Goal: Transaction & Acquisition: Purchase product/service

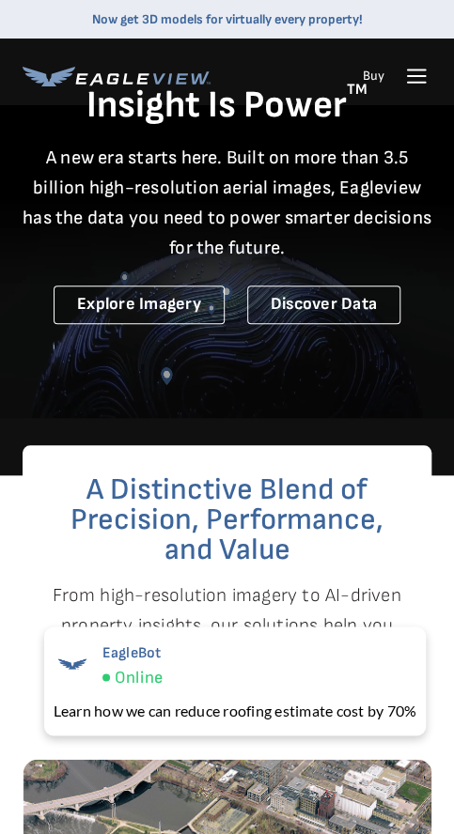
click at [406, 78] on icon at bounding box center [416, 76] width 30 height 30
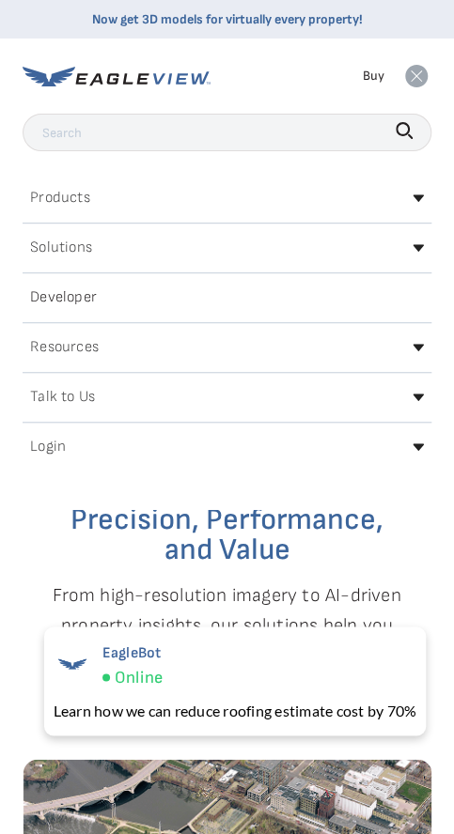
click at [240, 451] on div "Login" at bounding box center [227, 447] width 408 height 30
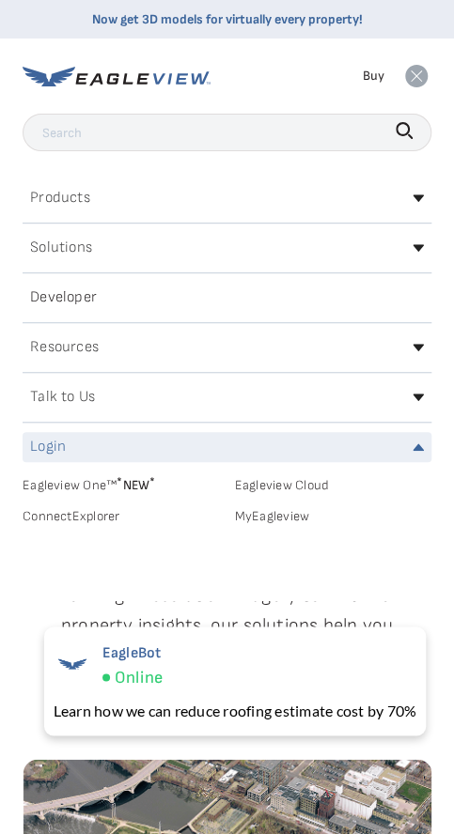
click at [271, 512] on link "MyEagleview" at bounding box center [333, 516] width 197 height 17
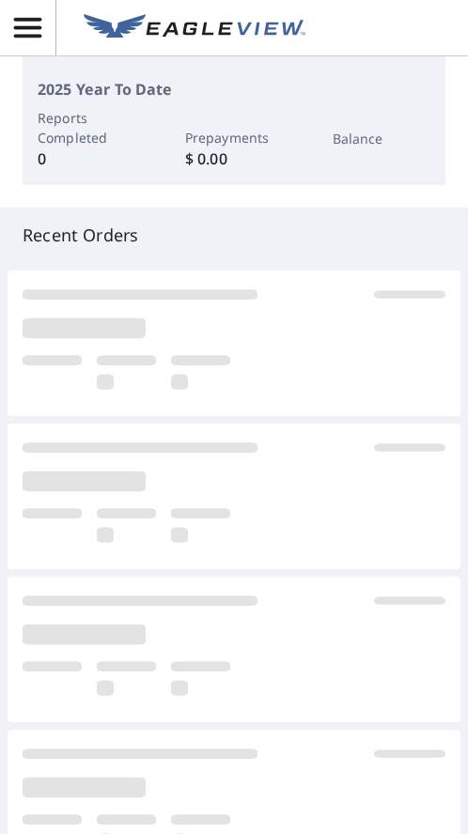
scroll to position [540, 0]
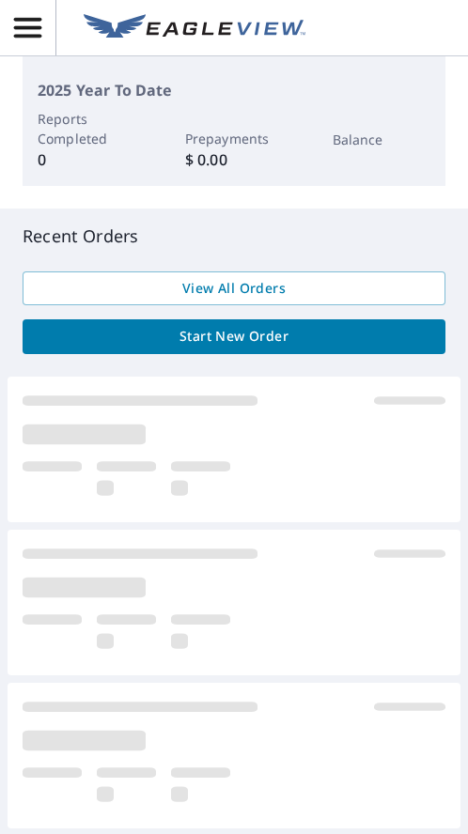
click at [224, 331] on span "Start New Order" at bounding box center [234, 336] width 392 height 23
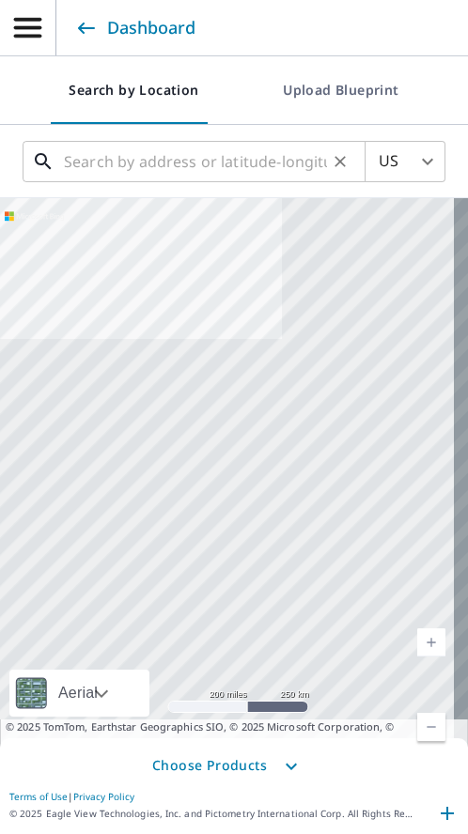
click at [145, 169] on input "text" at bounding box center [195, 161] width 263 height 53
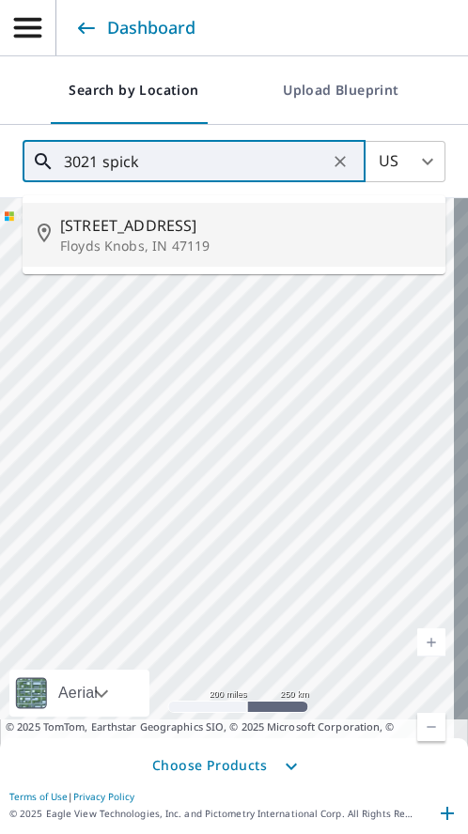
click at [154, 224] on span "[STREET_ADDRESS]" at bounding box center [245, 225] width 370 height 23
type input "[STREET_ADDRESS]"
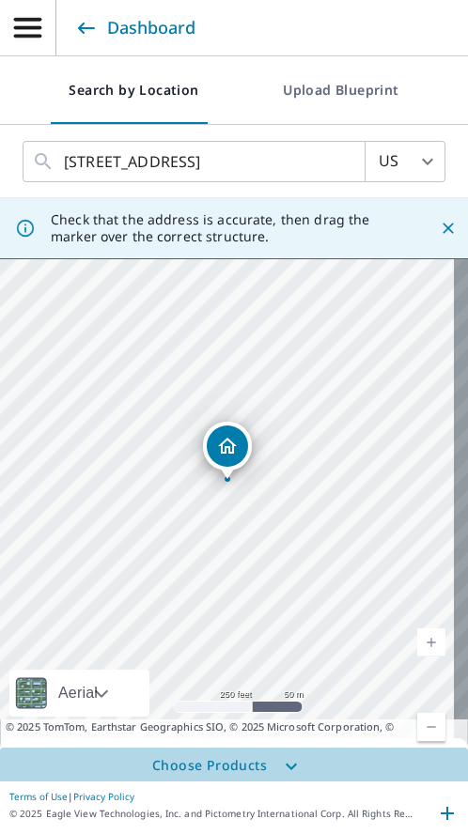
click at [244, 760] on span "Choose Products" at bounding box center [234, 766] width 468 height 38
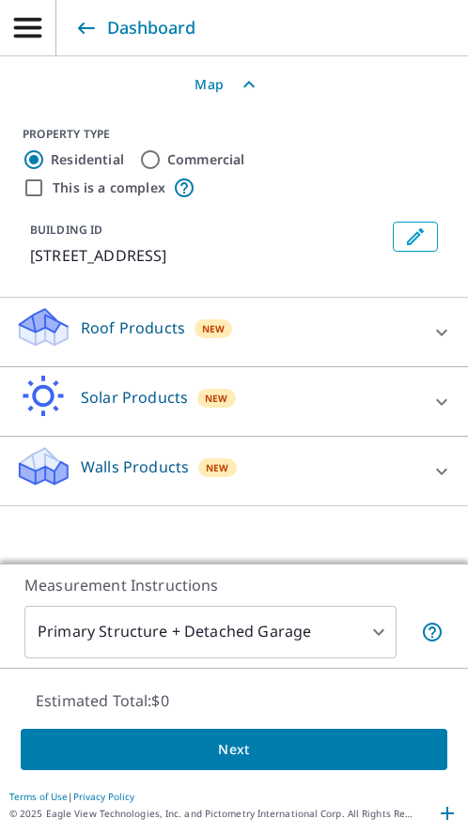
click at [130, 339] on p "Roof Products" at bounding box center [133, 327] width 104 height 23
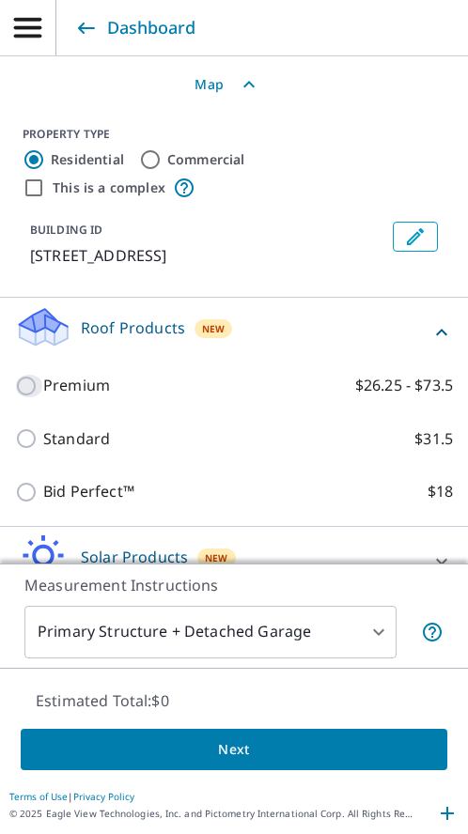
click at [38, 397] on input "Premium $26.25 - $73.5" at bounding box center [29, 386] width 28 height 23
checkbox input "true"
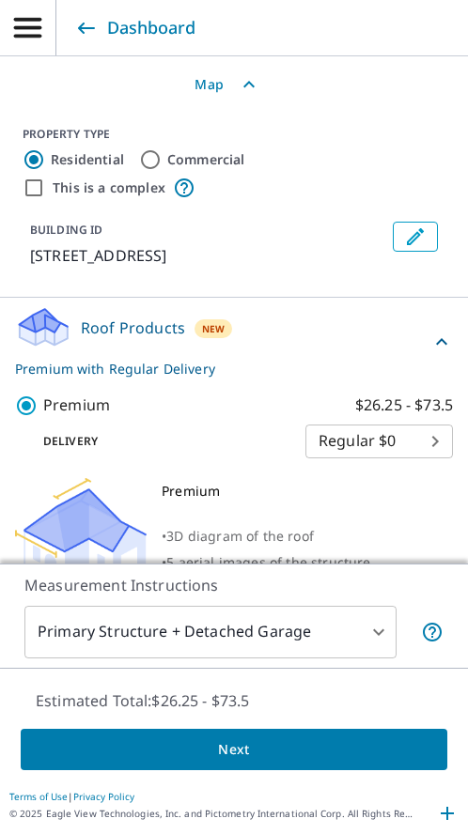
scroll to position [430, 0]
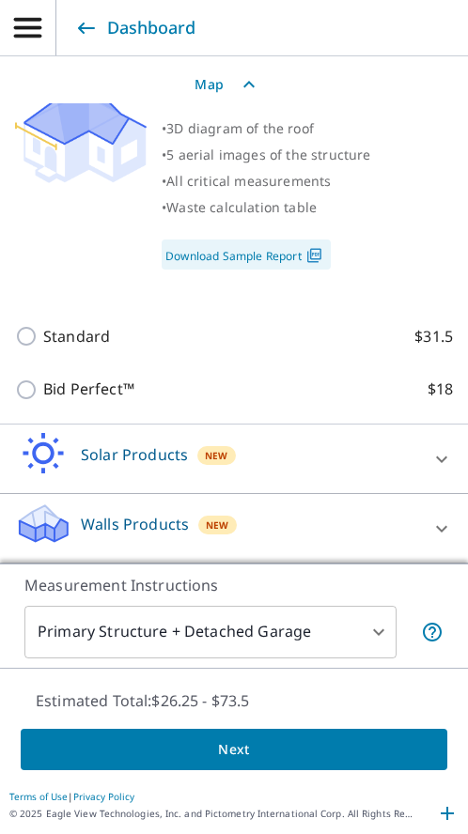
click at [204, 744] on span "Next" at bounding box center [234, 749] width 396 height 23
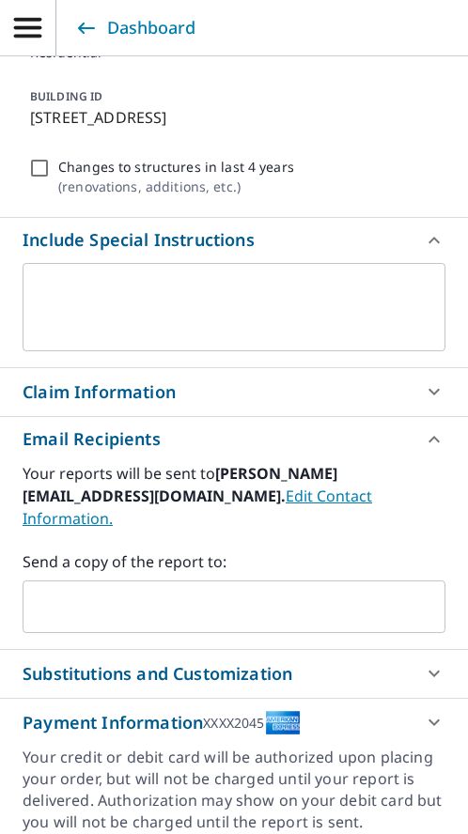
scroll to position [456, 0]
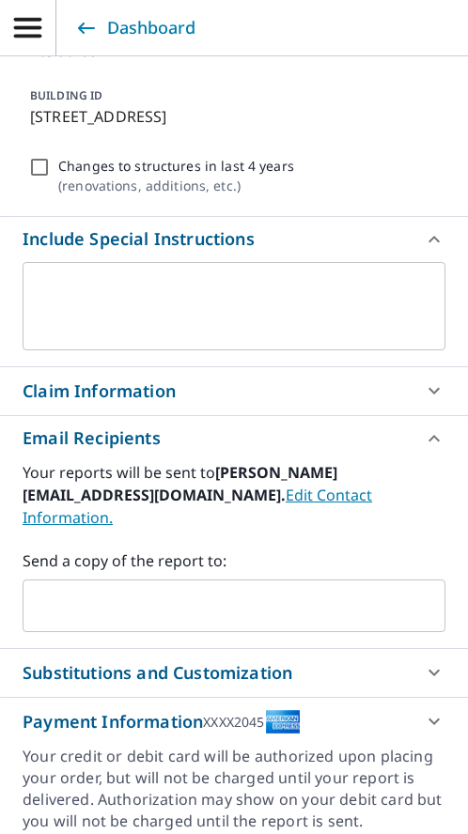
click at [68, 625] on div "​" at bounding box center [234, 605] width 423 height 53
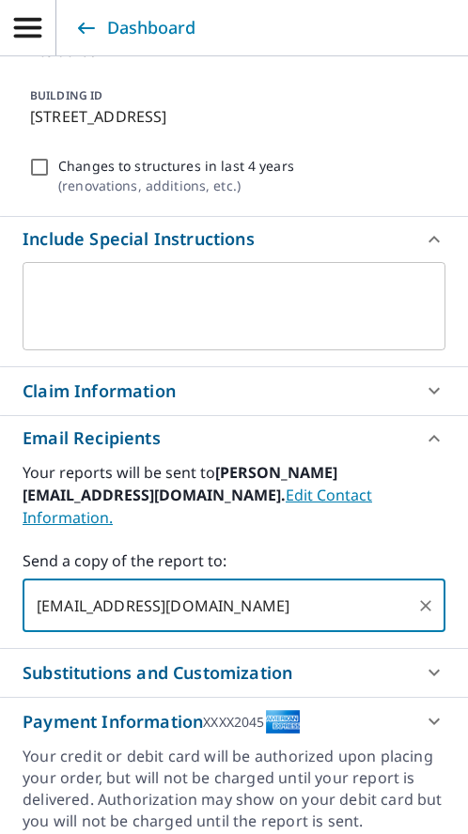
type input "[EMAIL_ADDRESS][DOMAIN_NAME]"
click at [80, 405] on div "Claim Information" at bounding box center [234, 391] width 468 height 48
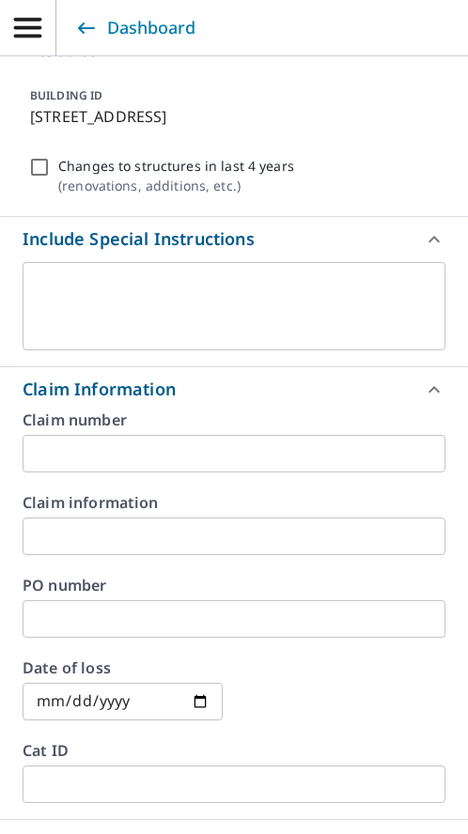
click at [91, 447] on input "text" at bounding box center [234, 454] width 423 height 38
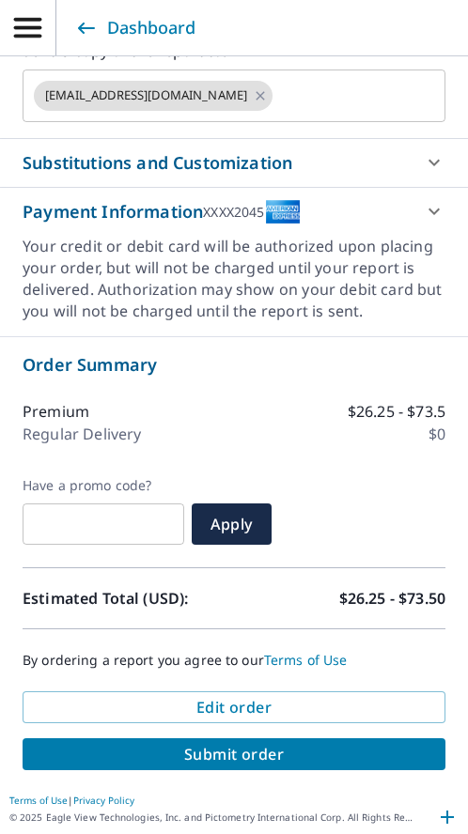
type input "R193848 Baylor"
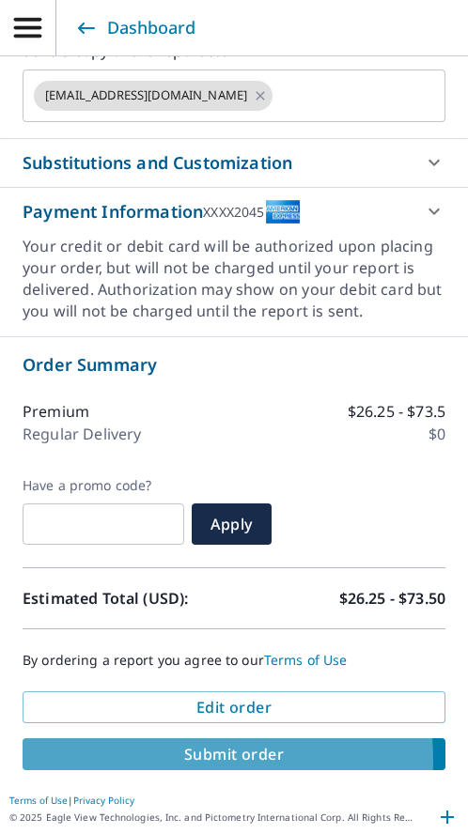
click at [167, 758] on span "Submit order" at bounding box center [234, 754] width 392 height 21
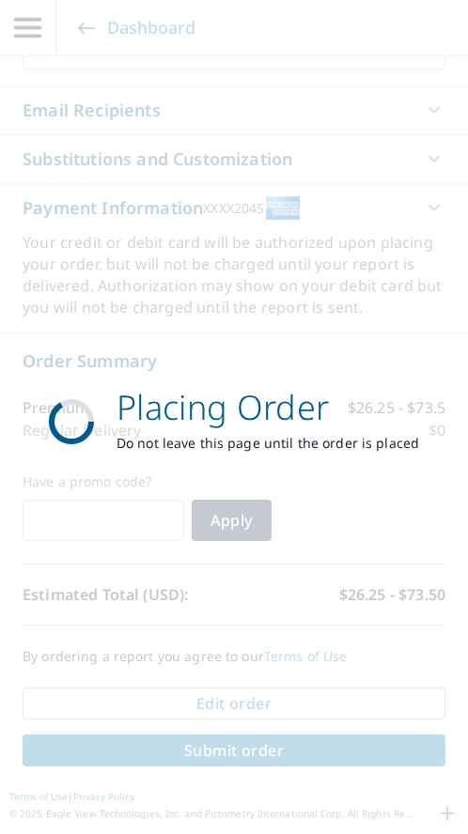
scroll to position [1187, 0]
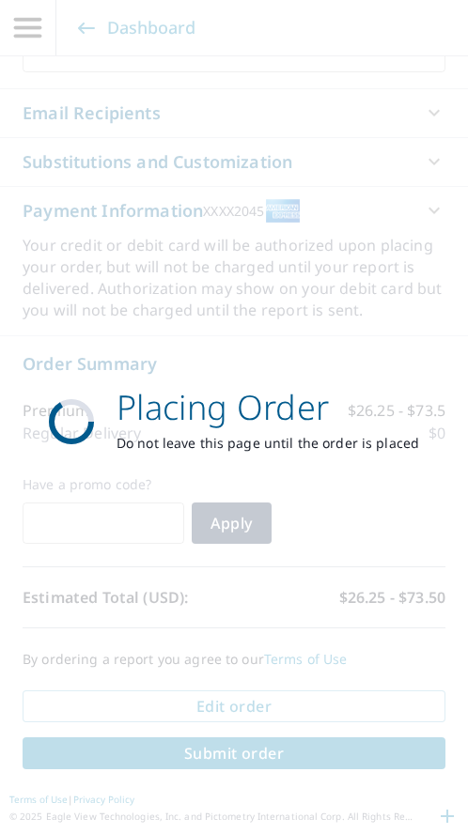
scroll to position [667, 0]
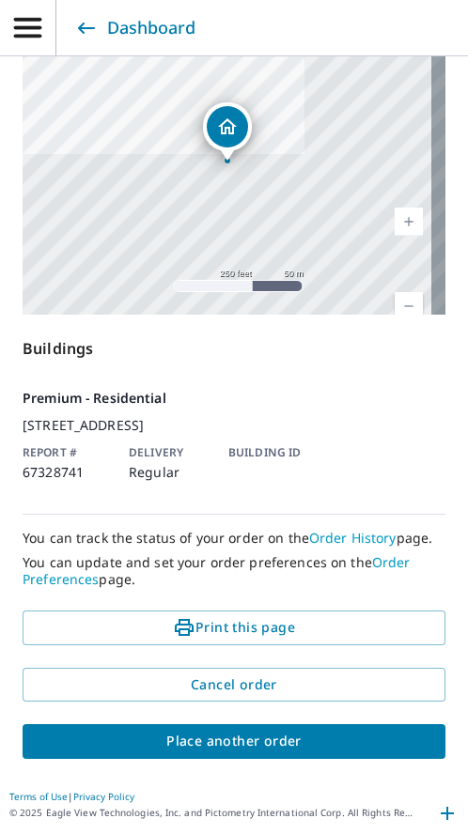
click at [235, 738] on span "Place another order" at bounding box center [234, 741] width 392 height 23
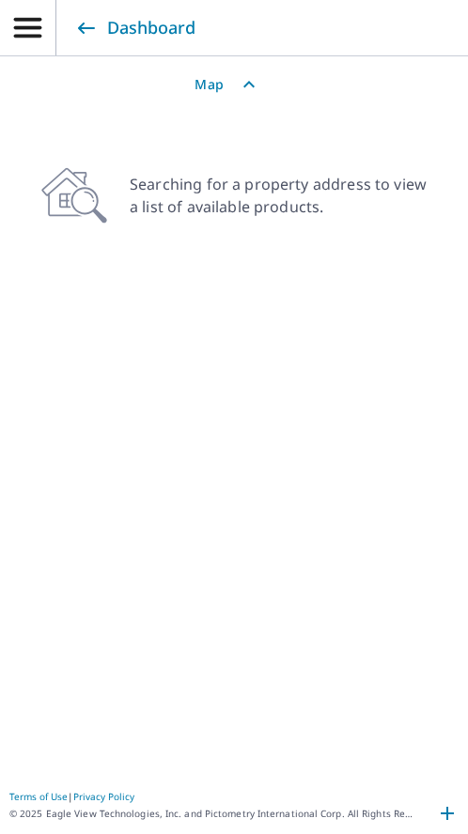
click at [198, 97] on span "Map" at bounding box center [234, 85] width 468 height 38
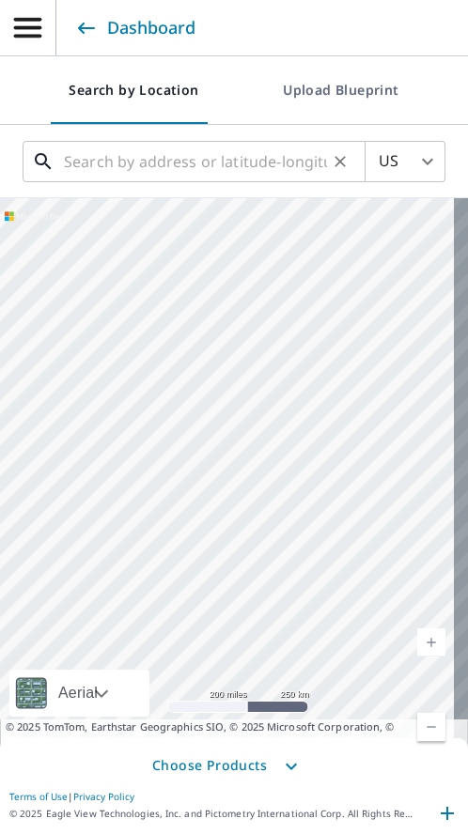
click at [134, 170] on input "text" at bounding box center [195, 161] width 263 height 53
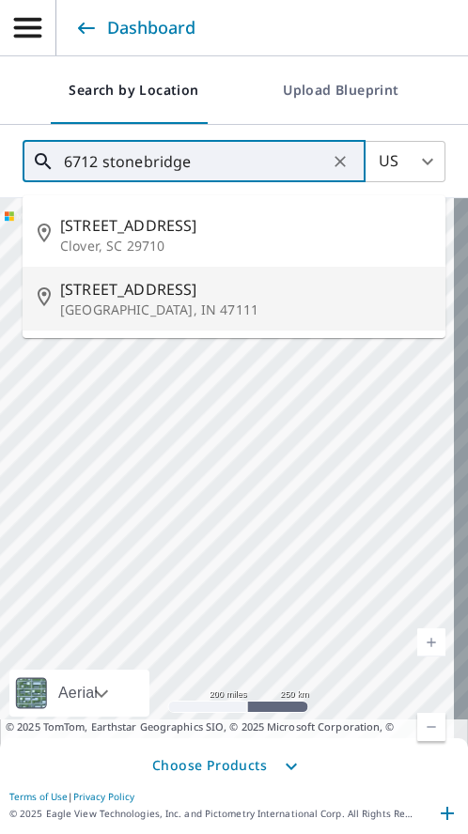
click at [111, 298] on span "[STREET_ADDRESS]" at bounding box center [245, 289] width 370 height 23
type input "[STREET_ADDRESS]"
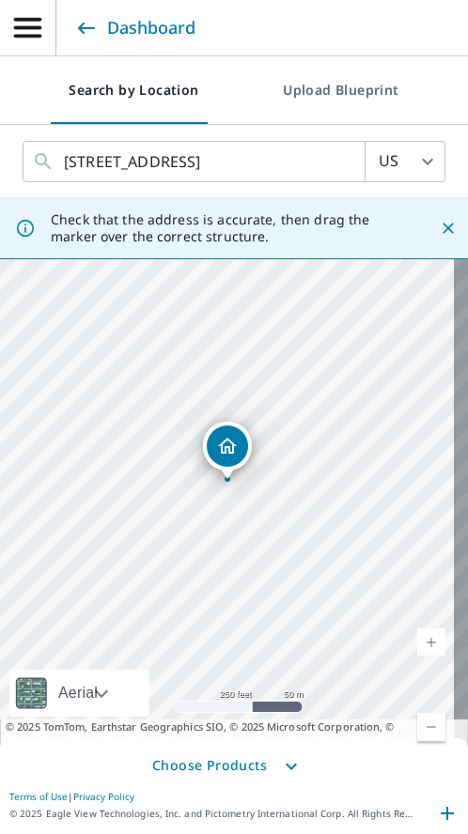
click at [203, 763] on span "Choose Products" at bounding box center [234, 766] width 468 height 38
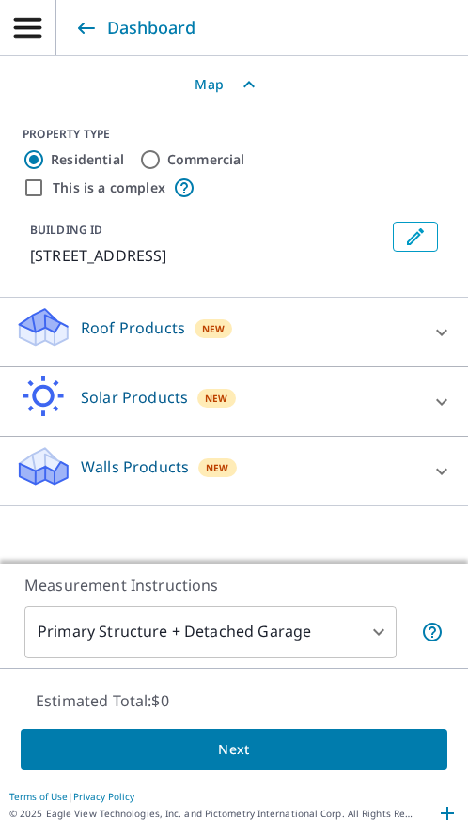
click at [109, 314] on div "Roof Products New" at bounding box center [217, 332] width 404 height 54
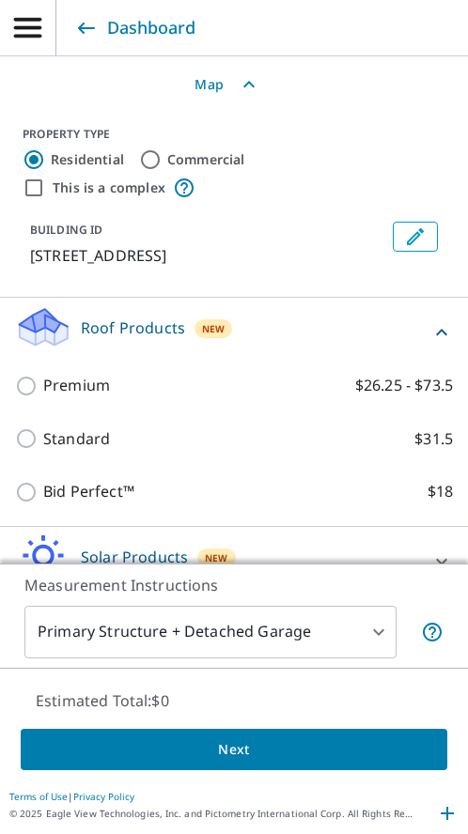
click at [41, 397] on input "Premium $26.25 - $73.5" at bounding box center [29, 386] width 28 height 23
checkbox input "true"
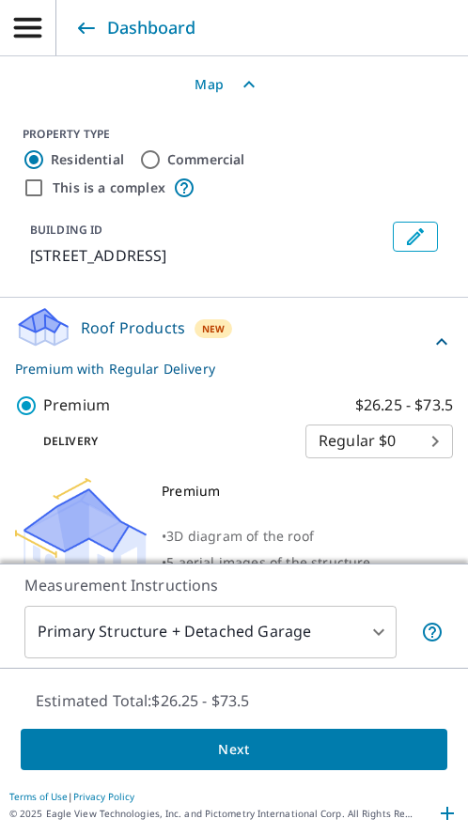
scroll to position [430, 0]
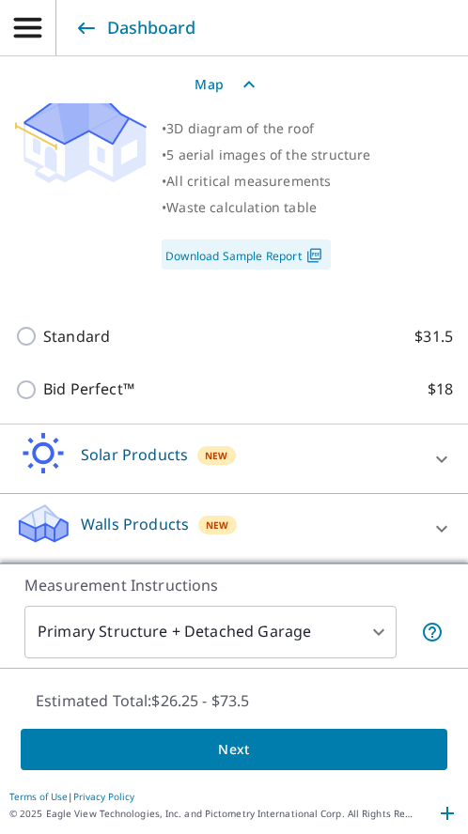
click at [195, 748] on span "Next" at bounding box center [234, 749] width 396 height 23
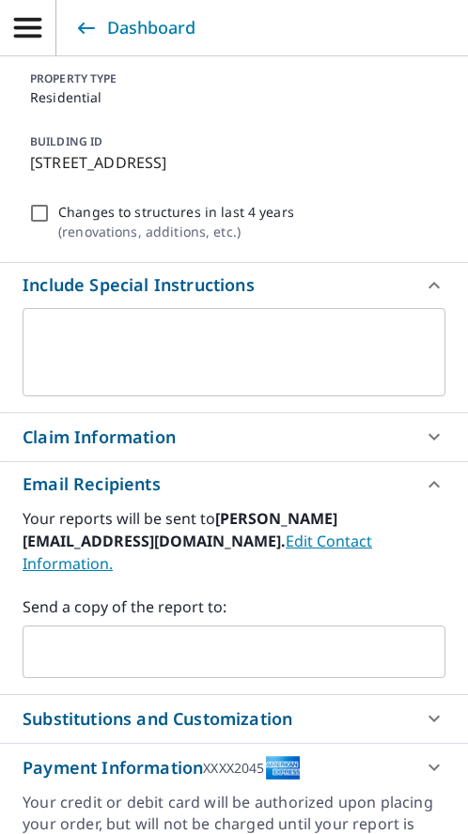
scroll to position [416, 0]
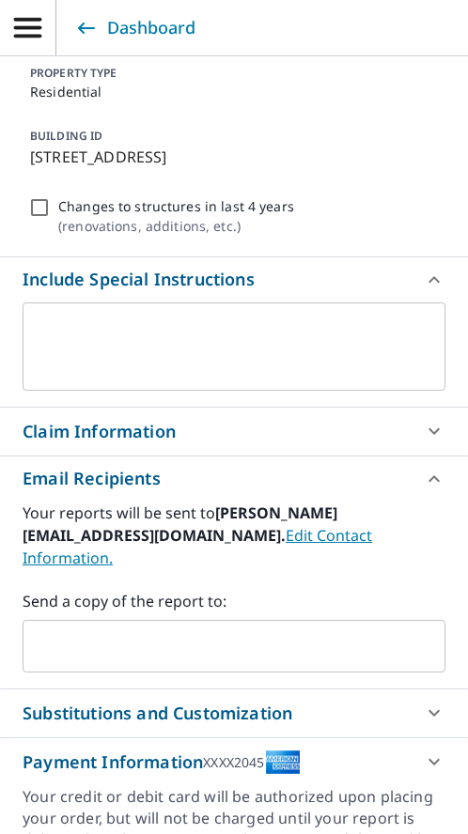
click at [96, 641] on input "text" at bounding box center [219, 646] width 377 height 36
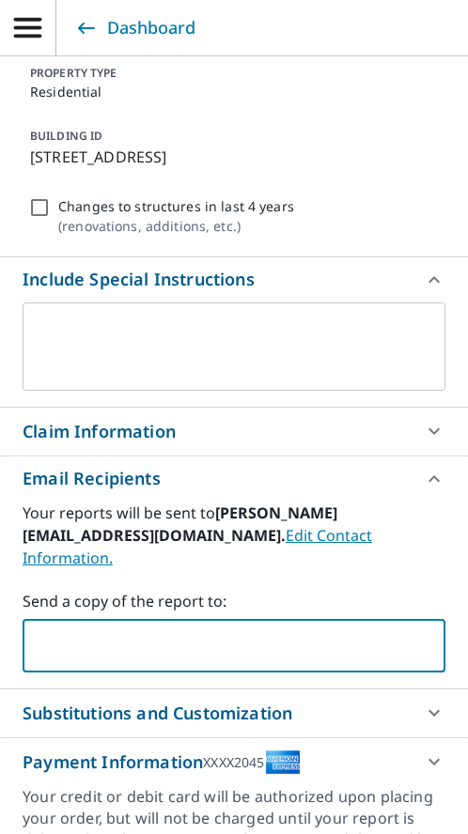
paste input "[EMAIL_ADDRESS][DOMAIN_NAME]"
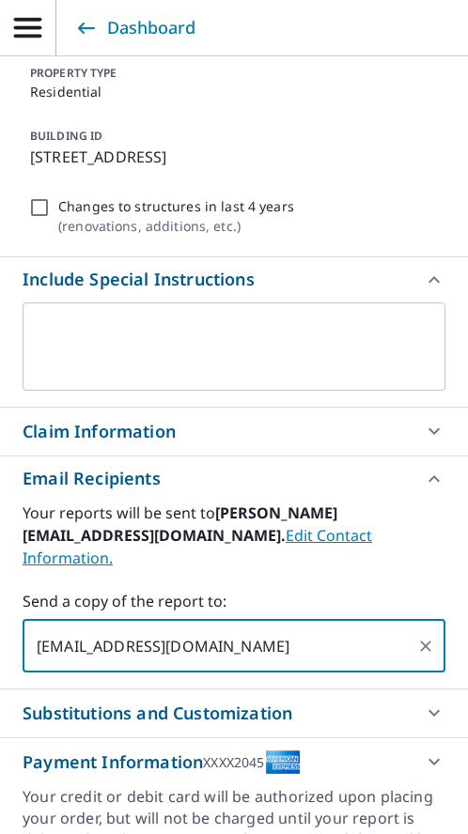
type input "[EMAIL_ADDRESS][DOMAIN_NAME]"
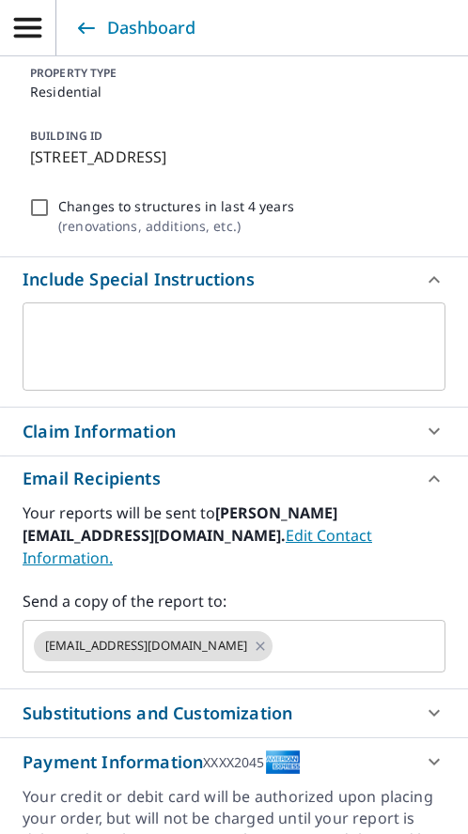
click at [100, 422] on div "Claim Information" at bounding box center [99, 431] width 153 height 25
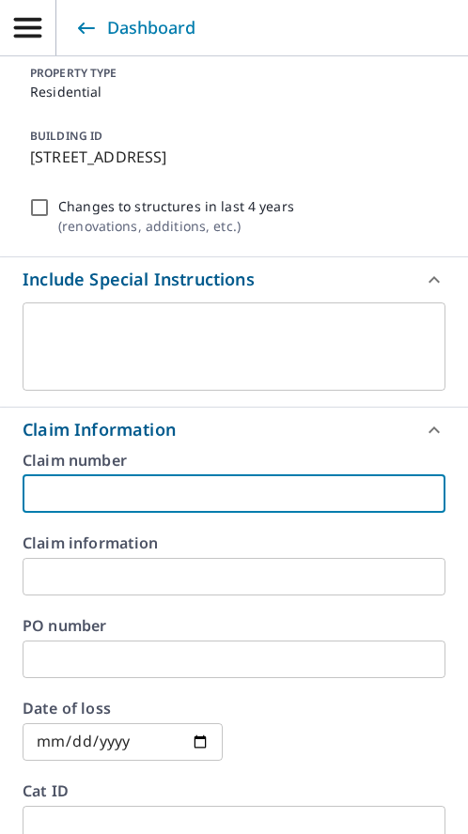
click at [58, 495] on input "text" at bounding box center [234, 494] width 423 height 38
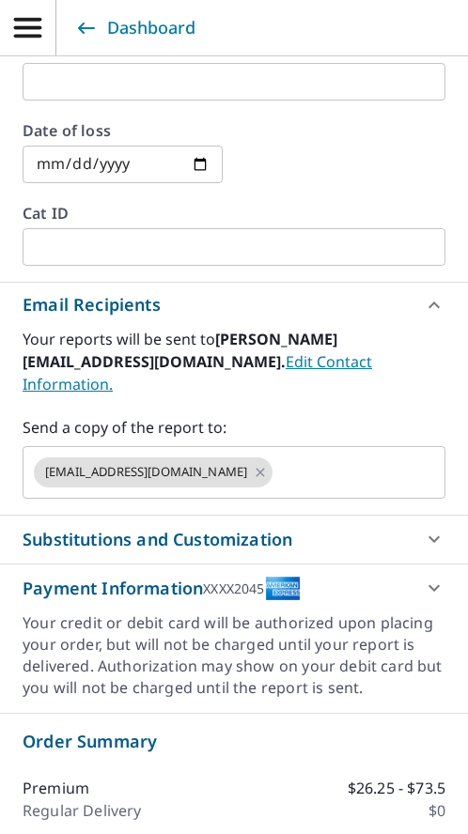
scroll to position [1371, 0]
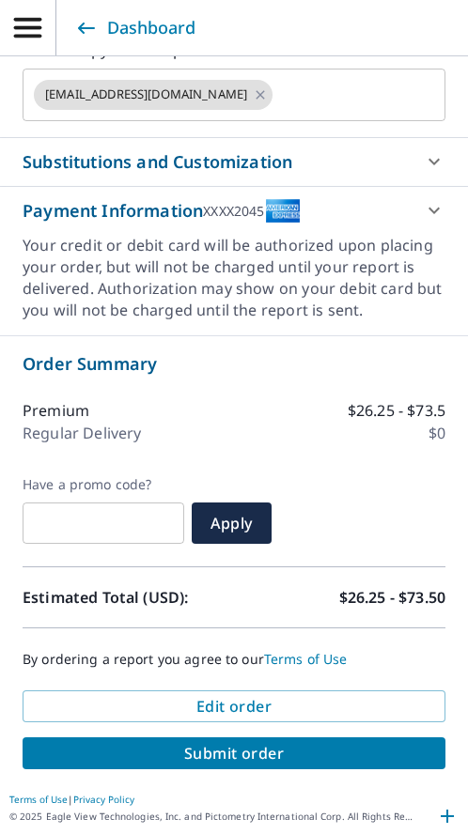
type input "R193853 [PERSON_NAME]"
click at [219, 750] on span "Submit order" at bounding box center [234, 753] width 392 height 21
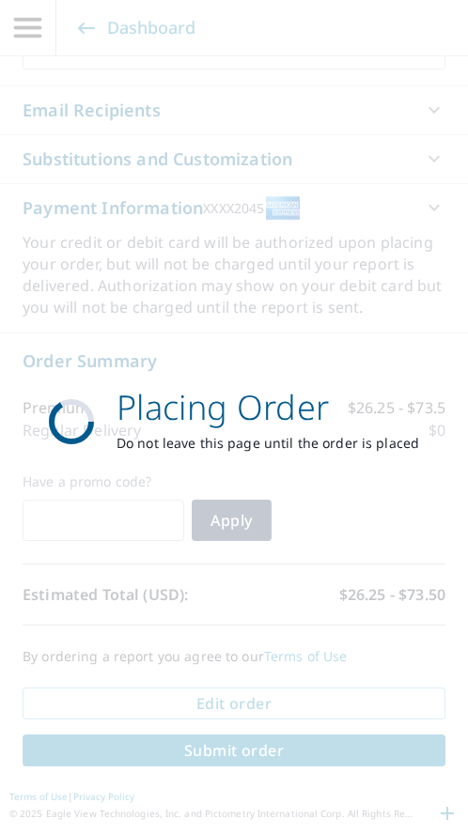
scroll to position [1187, 0]
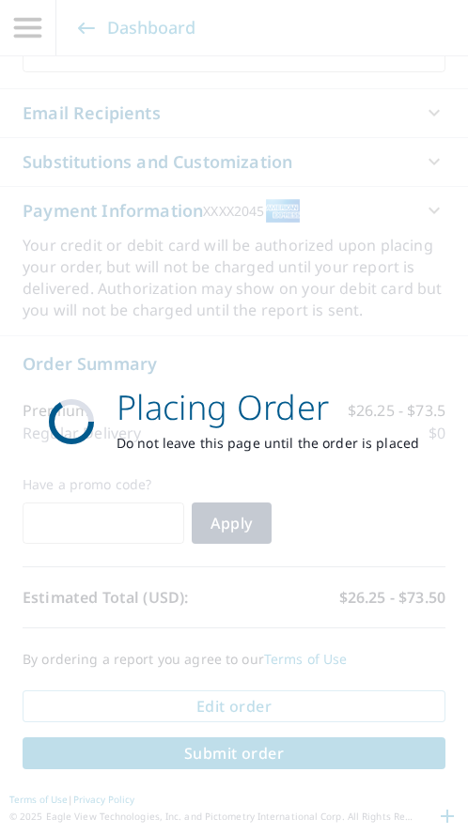
scroll to position [667, 0]
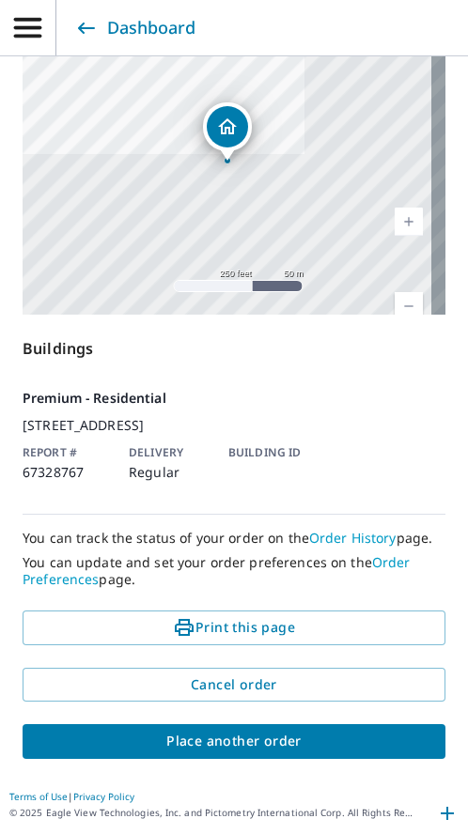
click at [184, 737] on span "Place another order" at bounding box center [234, 741] width 392 height 23
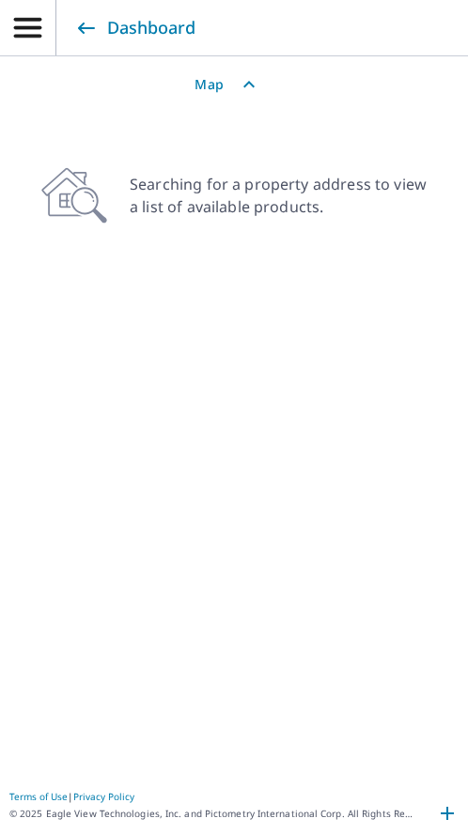
click at [226, 75] on span "Map" at bounding box center [234, 85] width 468 height 38
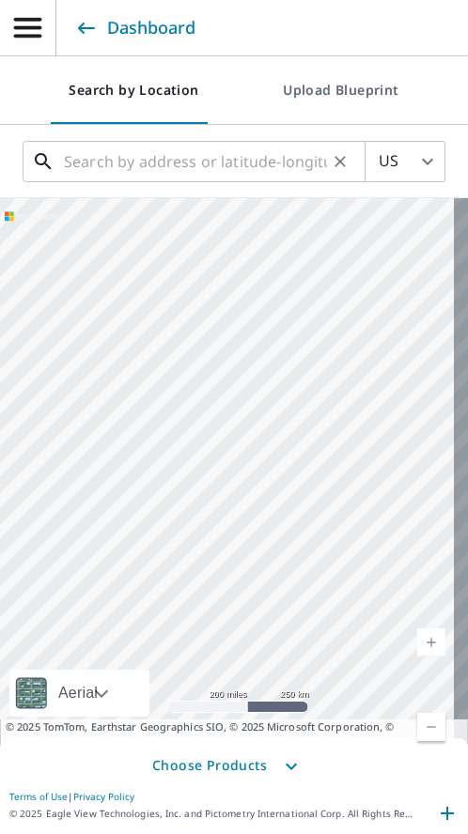
click at [131, 159] on input "text" at bounding box center [195, 161] width 263 height 53
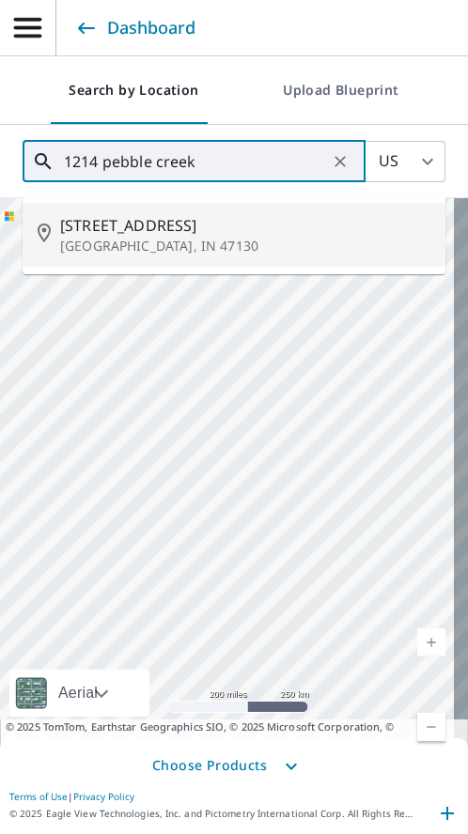
click at [120, 225] on span "[STREET_ADDRESS]" at bounding box center [245, 225] width 370 height 23
type input "[STREET_ADDRESS][PERSON_NAME]"
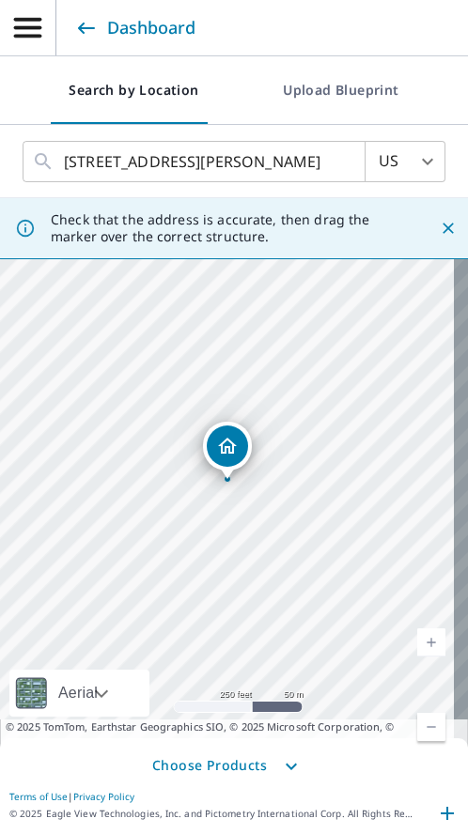
click at [190, 765] on span "Choose Products" at bounding box center [234, 766] width 468 height 38
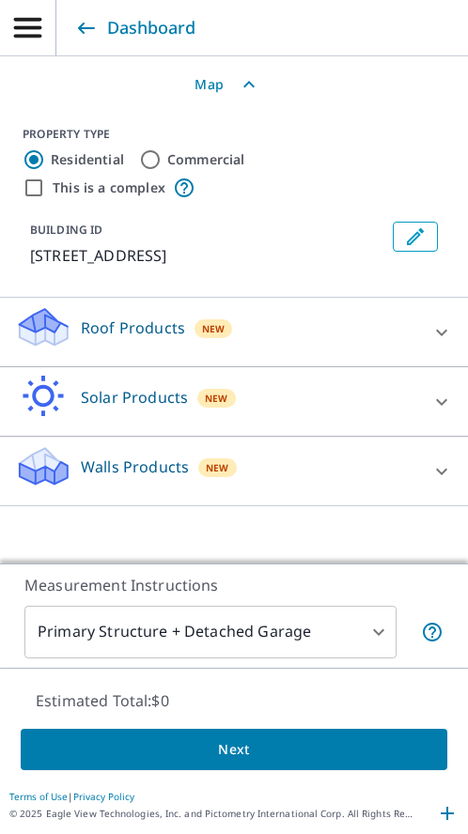
click at [129, 323] on p "Roof Products" at bounding box center [133, 327] width 104 height 23
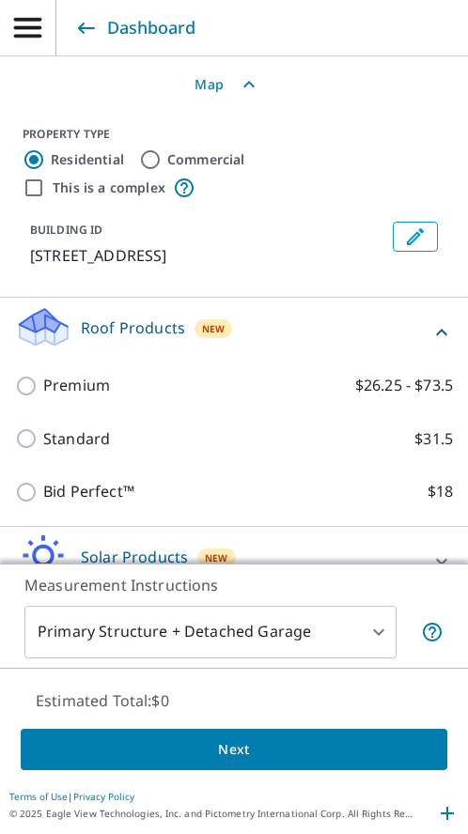
click at [66, 397] on p "Premium" at bounding box center [76, 385] width 67 height 23
click at [43, 397] on input "Premium $26.25 - $73.5" at bounding box center [29, 386] width 28 height 23
checkbox input "true"
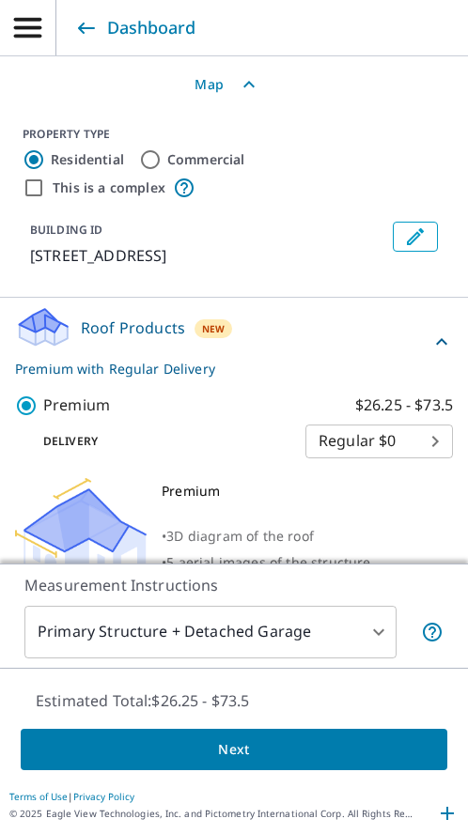
scroll to position [430, 0]
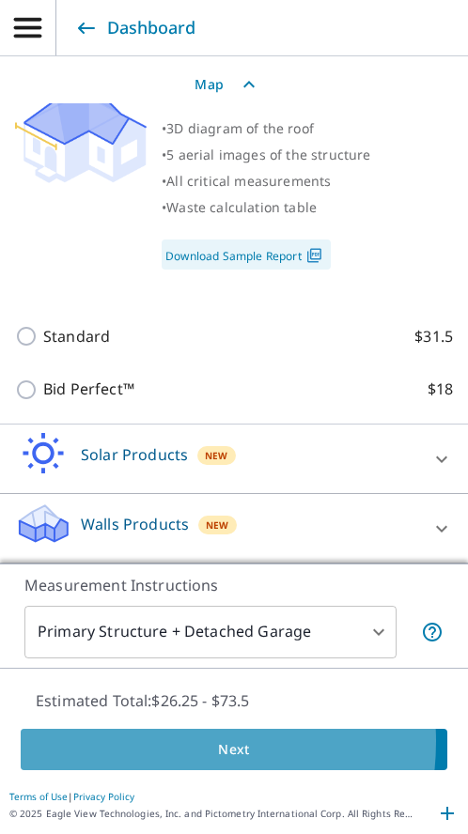
click at [154, 741] on span "Next" at bounding box center [234, 749] width 396 height 23
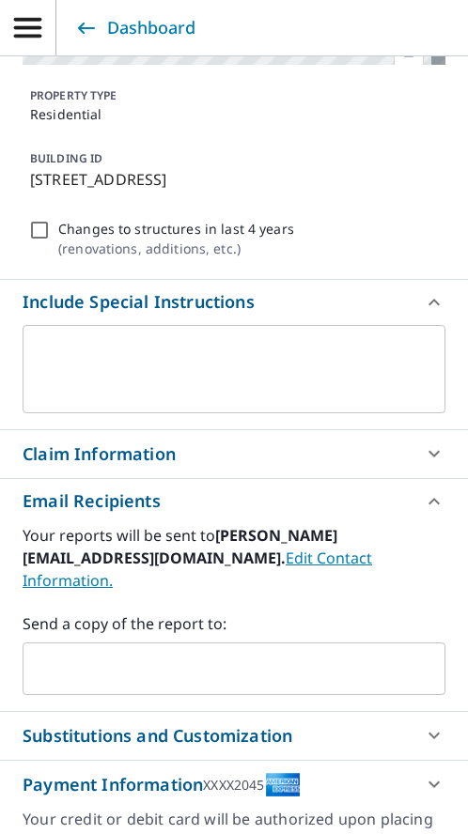
scroll to position [394, 0]
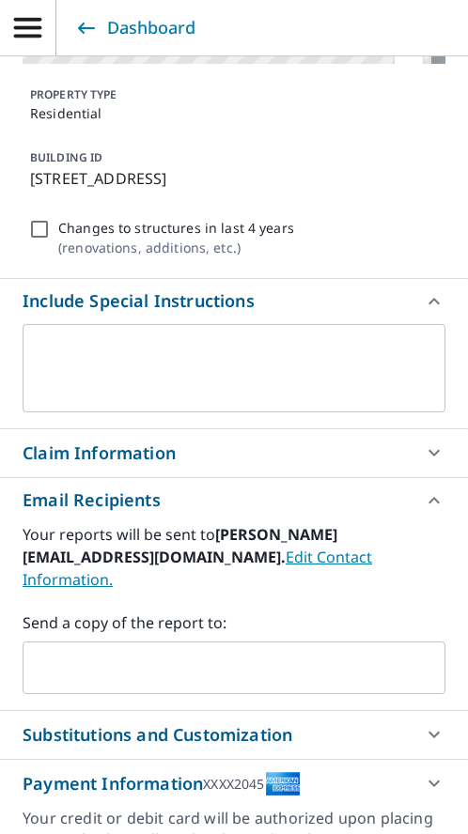
click at [75, 666] on input "text" at bounding box center [219, 668] width 377 height 36
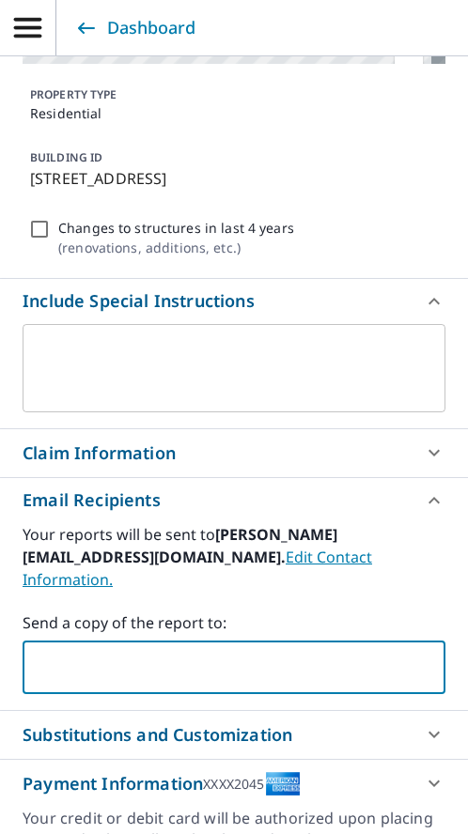
paste input "[EMAIL_ADDRESS][DOMAIN_NAME]"
type input "[EMAIL_ADDRESS][DOMAIN_NAME]"
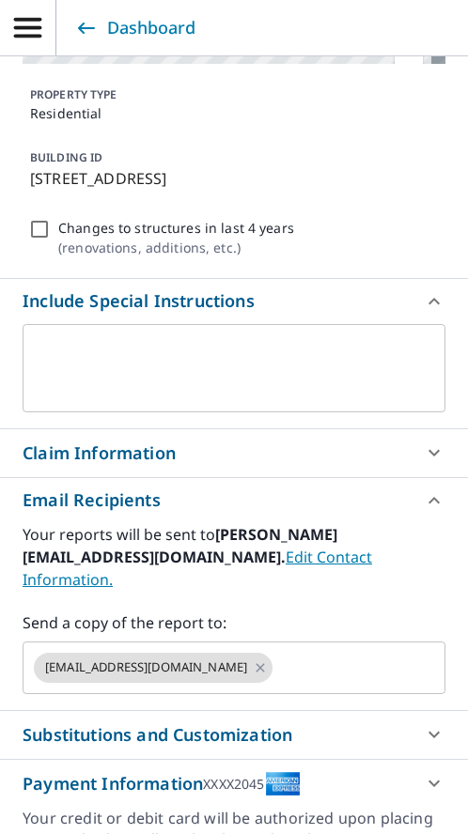
click at [75, 463] on div "Claim Information" at bounding box center [99, 452] width 153 height 25
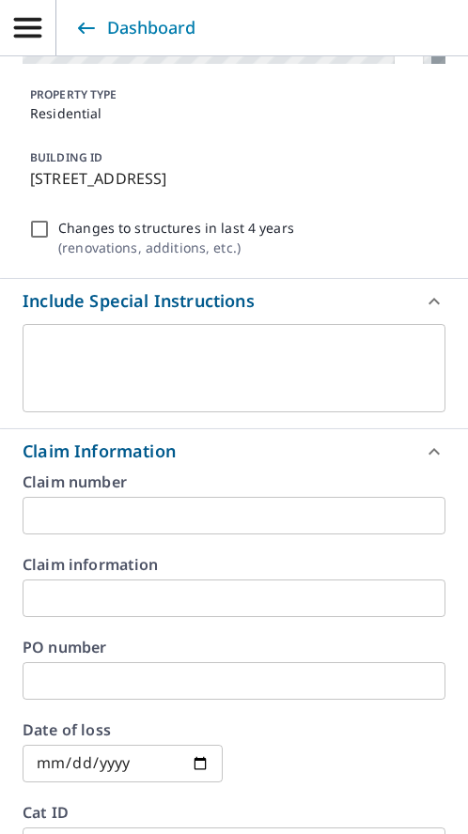
click at [75, 495] on div "Claim number ​" at bounding box center [234, 504] width 423 height 60
click at [62, 515] on input "text" at bounding box center [234, 516] width 423 height 38
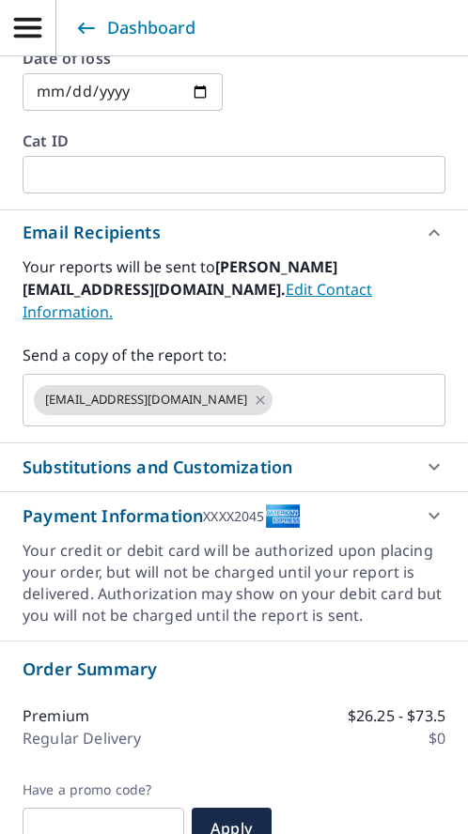
scroll to position [1371, 0]
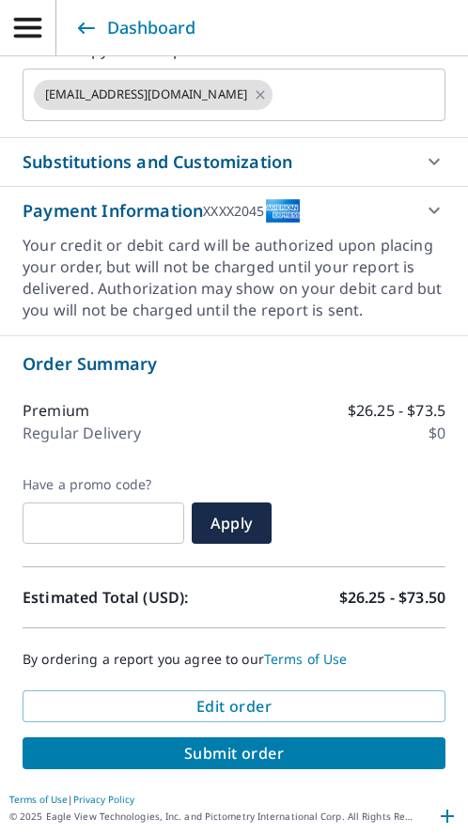
type input "R19353 [PERSON_NAME]"
click at [199, 746] on span "Submit order" at bounding box center [234, 753] width 392 height 21
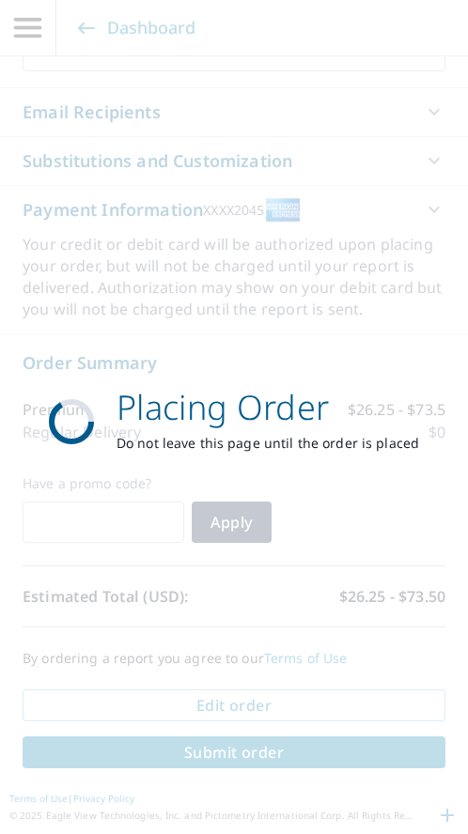
scroll to position [1187, 0]
